Goal: Task Accomplishment & Management: Manage account settings

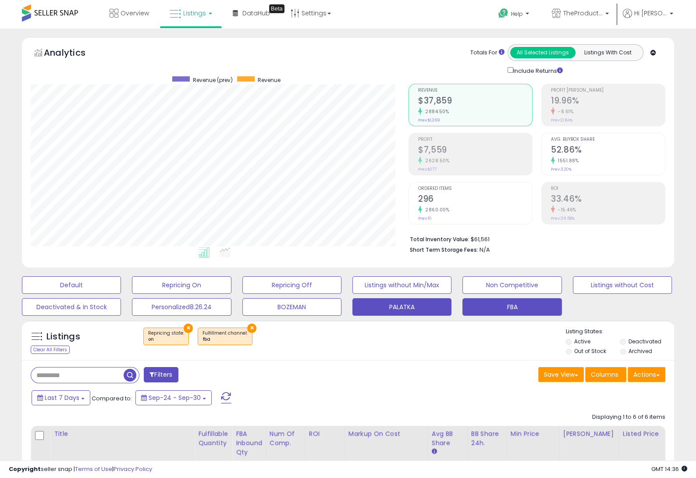
click at [377, 302] on button "PALATKA" at bounding box center [401, 307] width 99 height 18
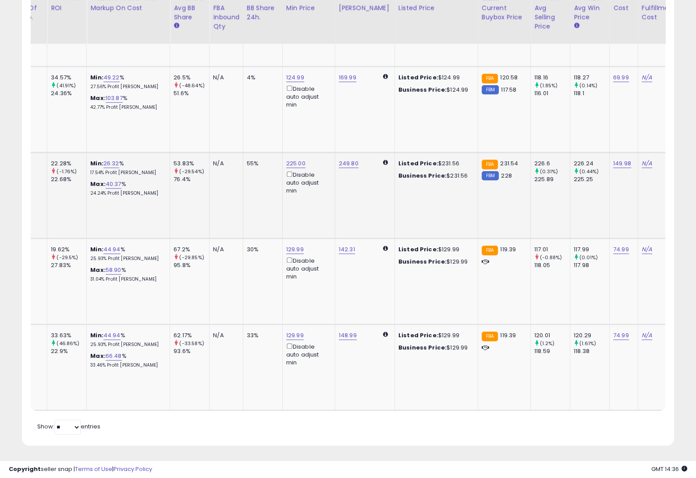
scroll to position [0, 226]
click at [345, 164] on link "249.80" at bounding box center [348, 163] width 20 height 9
drag, startPoint x: 297, startPoint y: 132, endPoint x: 314, endPoint y: 133, distance: 17.1
click at [314, 133] on input "******" at bounding box center [327, 134] width 78 height 15
type input "******"
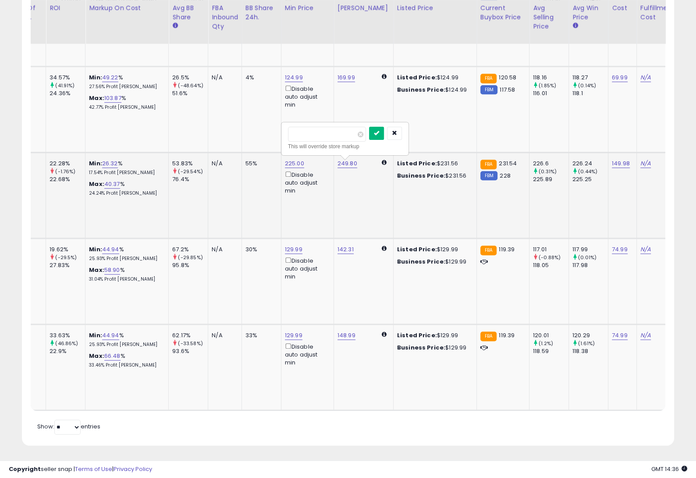
click at [373, 138] on button "submit" at bounding box center [376, 133] width 15 height 13
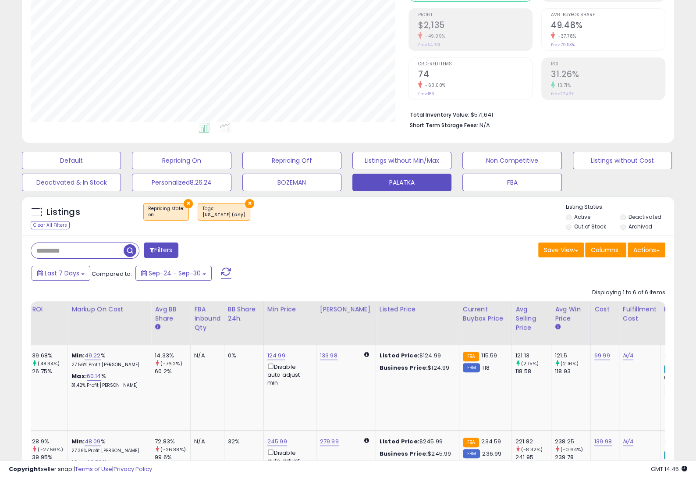
scroll to position [0, 0]
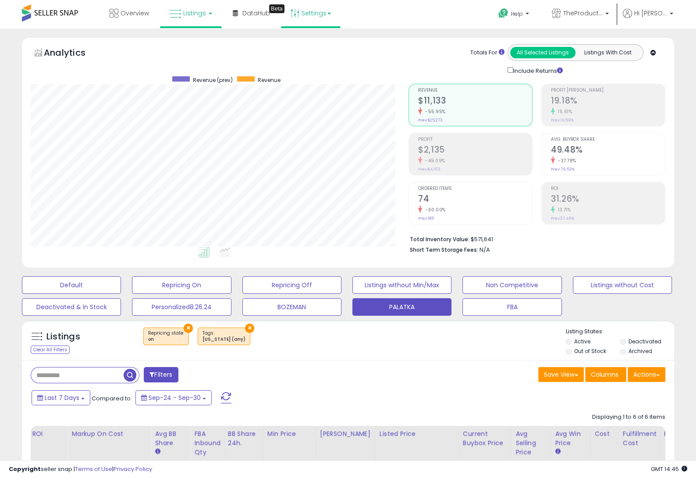
click at [325, 18] on link "Settings" at bounding box center [310, 13] width 53 height 26
click at [308, 45] on link "Store settings" at bounding box center [311, 44] width 39 height 8
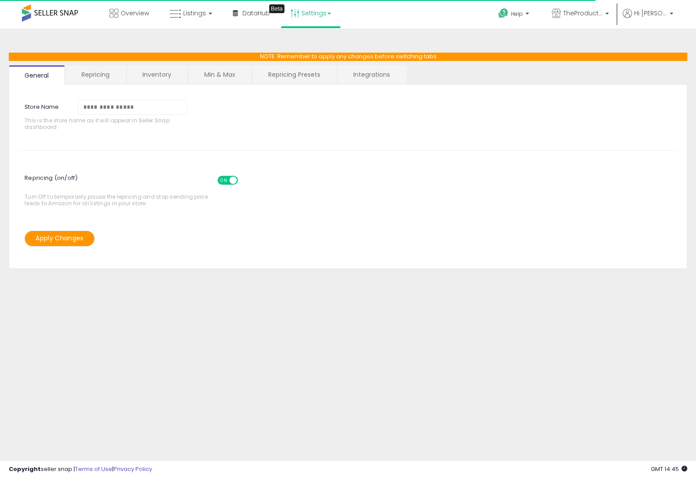
click at [312, 74] on link "Repricing Presets" at bounding box center [294, 74] width 84 height 18
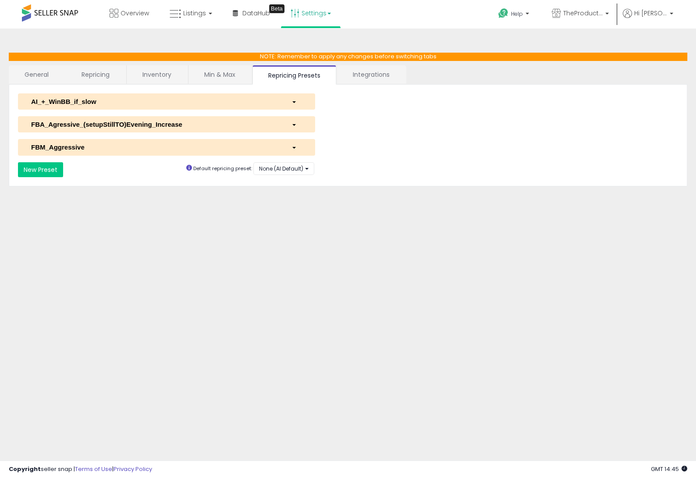
click at [82, 105] on div "AI_+_WinBB_if_slow" at bounding box center [155, 101] width 260 height 9
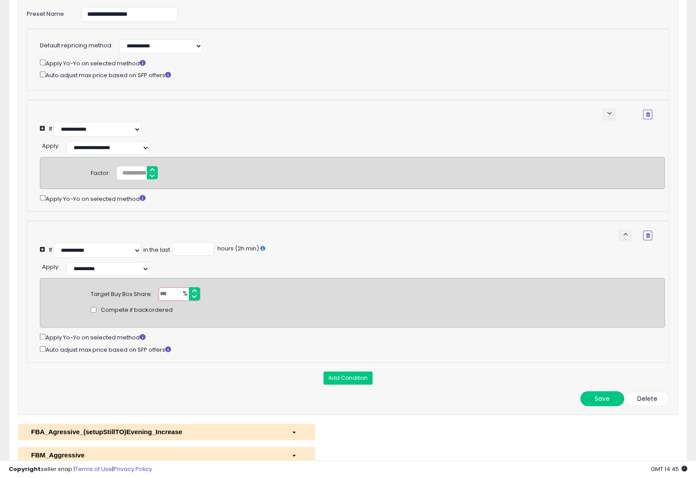
scroll to position [113, 0]
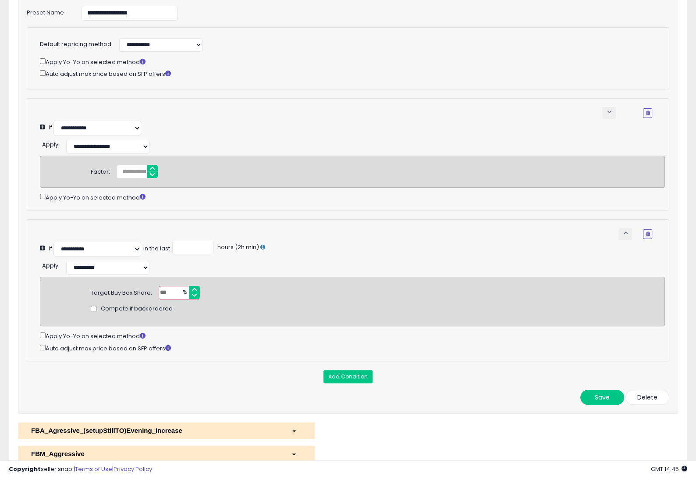
click at [171, 289] on input "**" at bounding box center [180, 293] width 42 height 14
type input "**"
click at [277, 292] on div "Target Buy Box Share: ** % Compete if backordered" at bounding box center [352, 293] width 537 height 14
click at [277, 299] on div "Compete if backordered" at bounding box center [352, 308] width 537 height 18
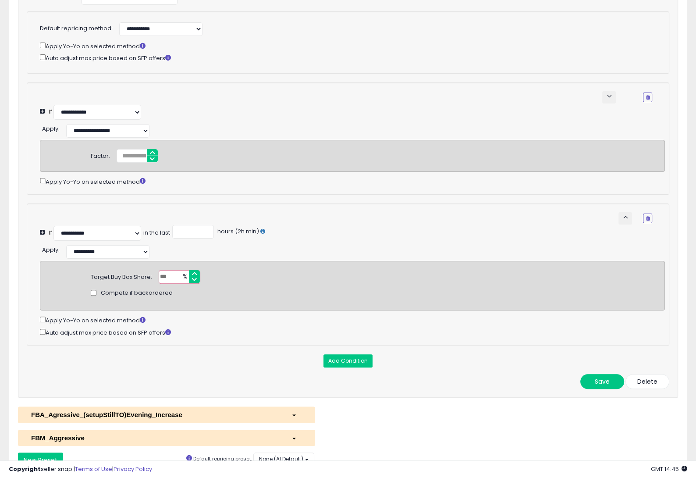
scroll to position [138, 0]
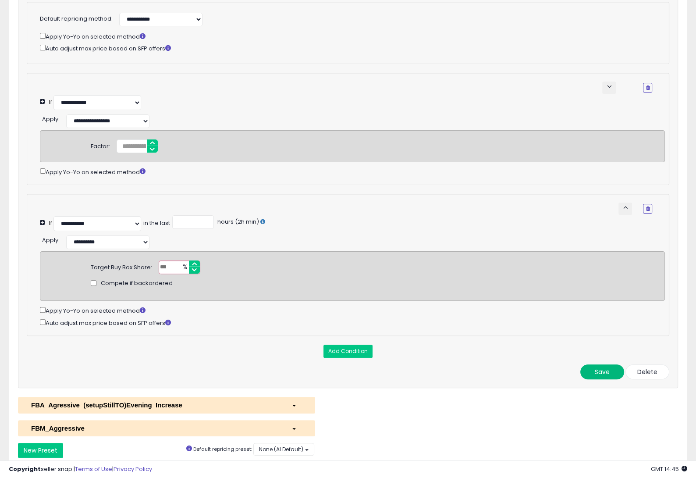
click at [605, 366] on button "Save" at bounding box center [602, 371] width 44 height 15
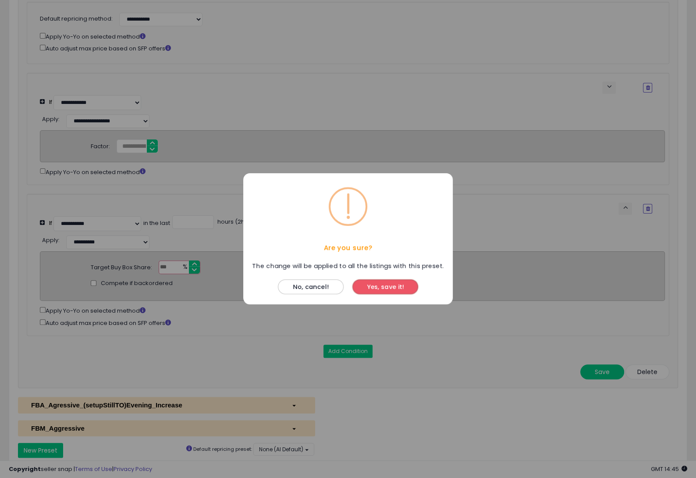
click at [392, 292] on button "Yes, save it!" at bounding box center [385, 287] width 66 height 15
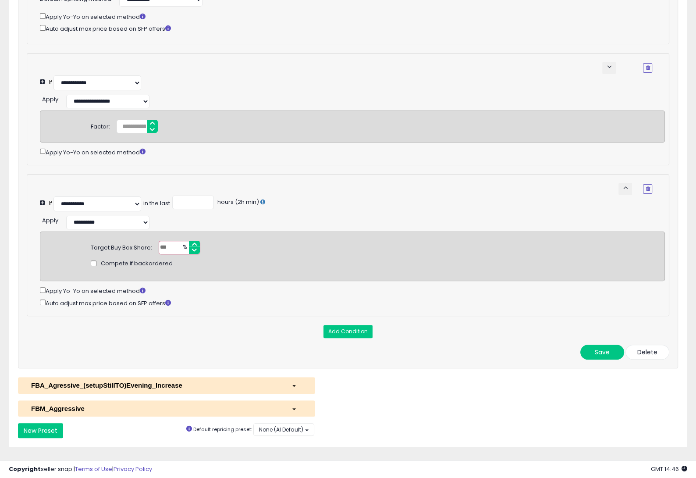
scroll to position [0, 0]
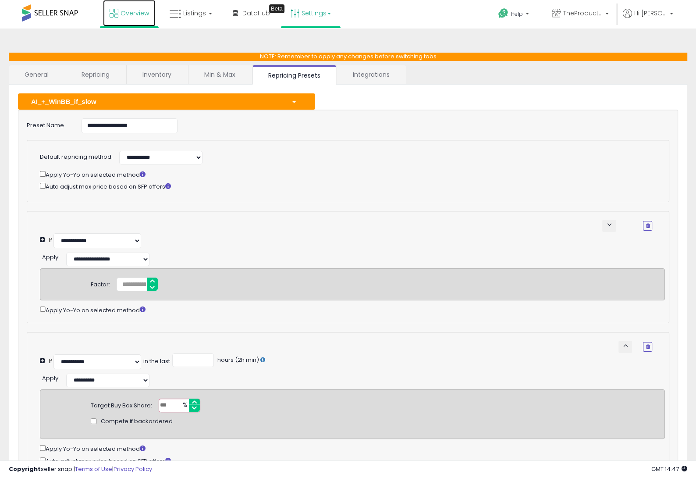
click at [129, 12] on span "Overview" at bounding box center [135, 13] width 28 height 9
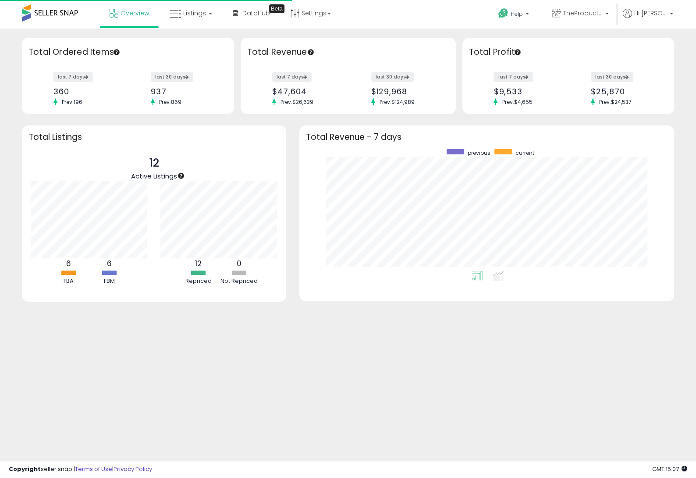
scroll to position [122, 357]
drag, startPoint x: 306, startPoint y: 10, endPoint x: 313, endPoint y: 33, distance: 24.3
click at [306, 11] on link "Settings" at bounding box center [310, 13] width 53 height 26
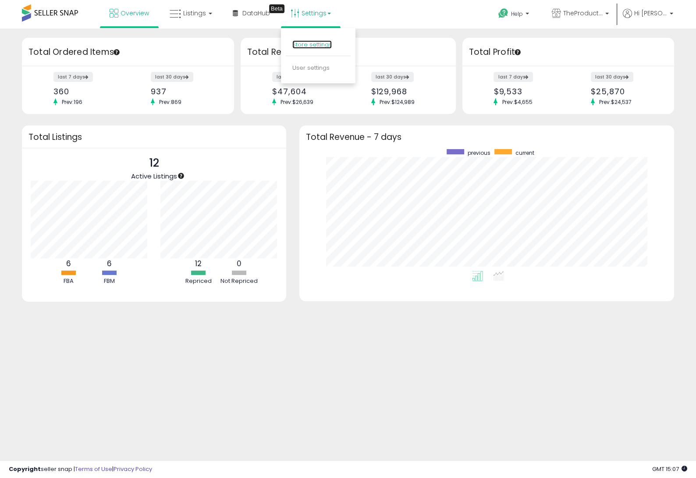
click at [306, 47] on link "Store settings" at bounding box center [311, 44] width 39 height 8
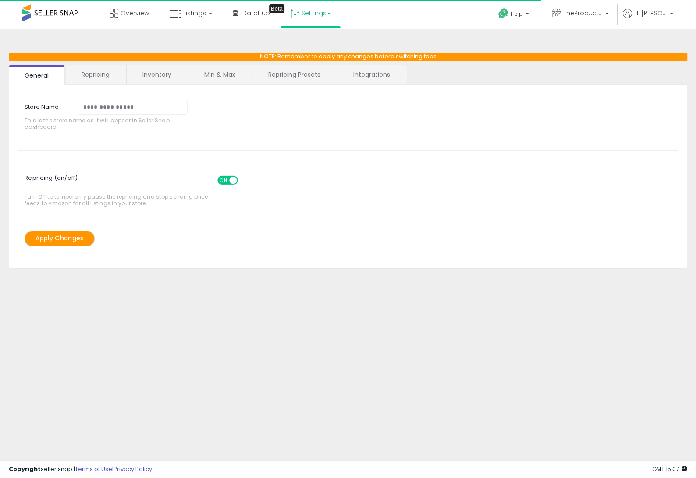
click at [102, 79] on link "Repricing" at bounding box center [96, 74] width 60 height 18
